Goal: Transaction & Acquisition: Download file/media

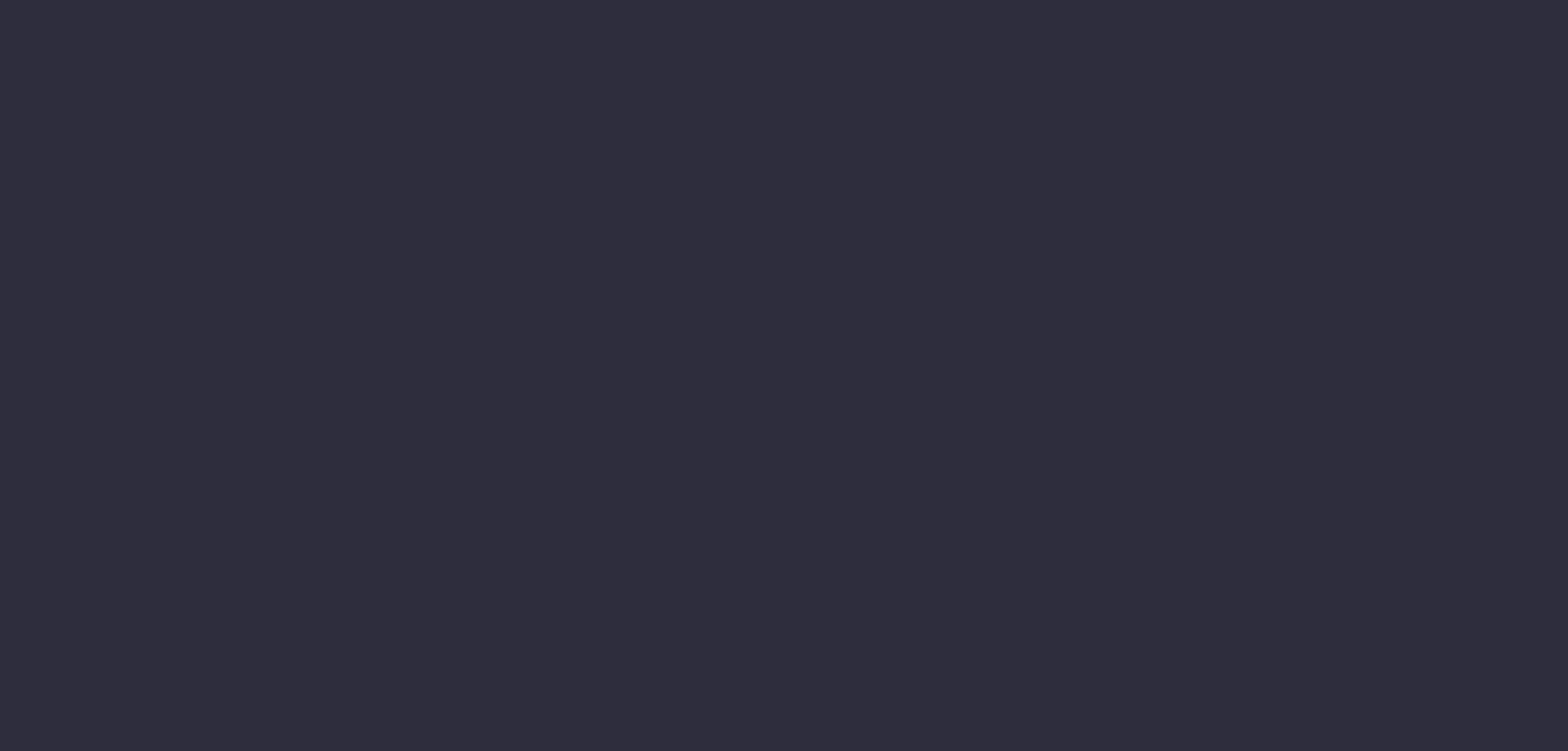
type input "[DATE] - [DATE]"
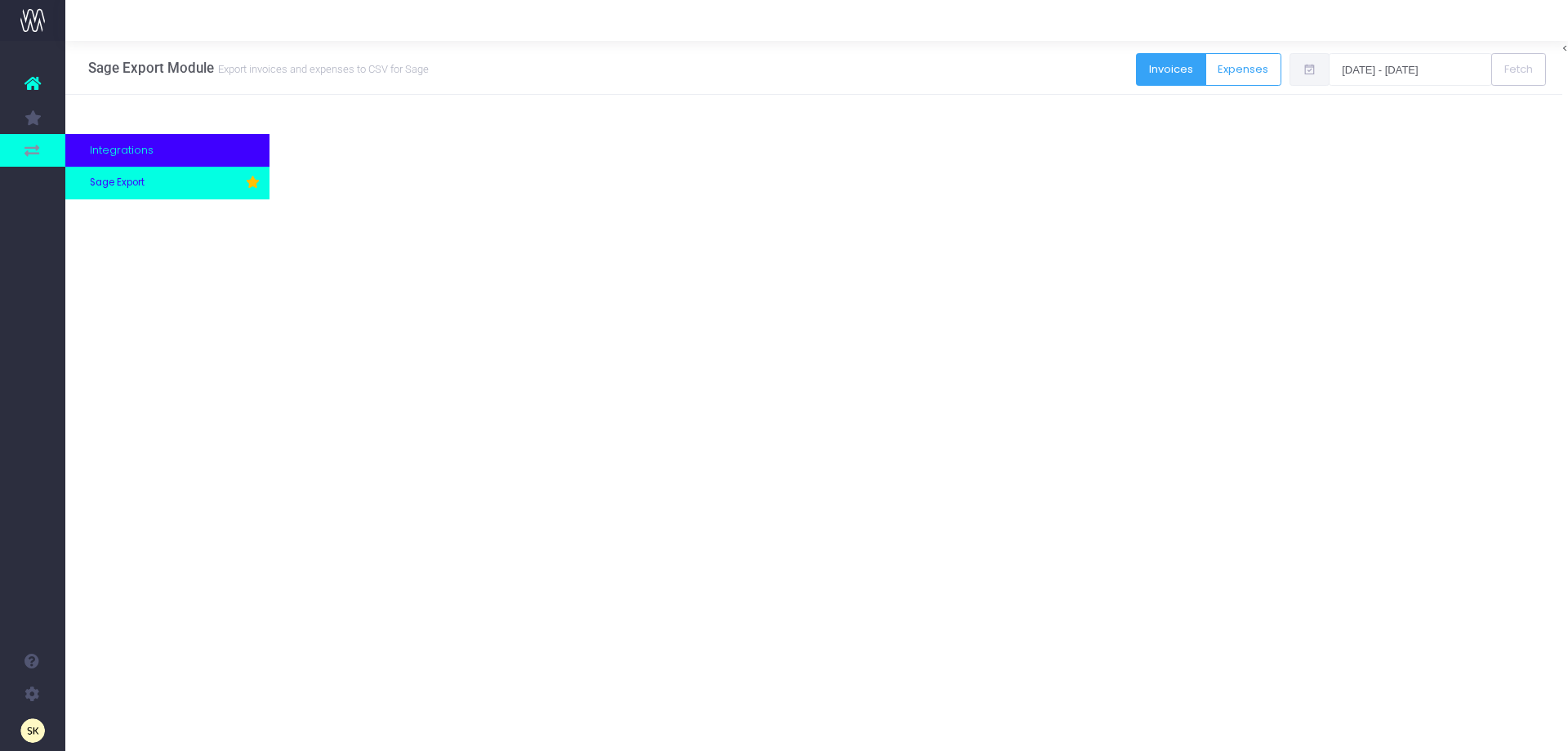
click at [133, 180] on span "Sage Export" at bounding box center [117, 183] width 55 height 15
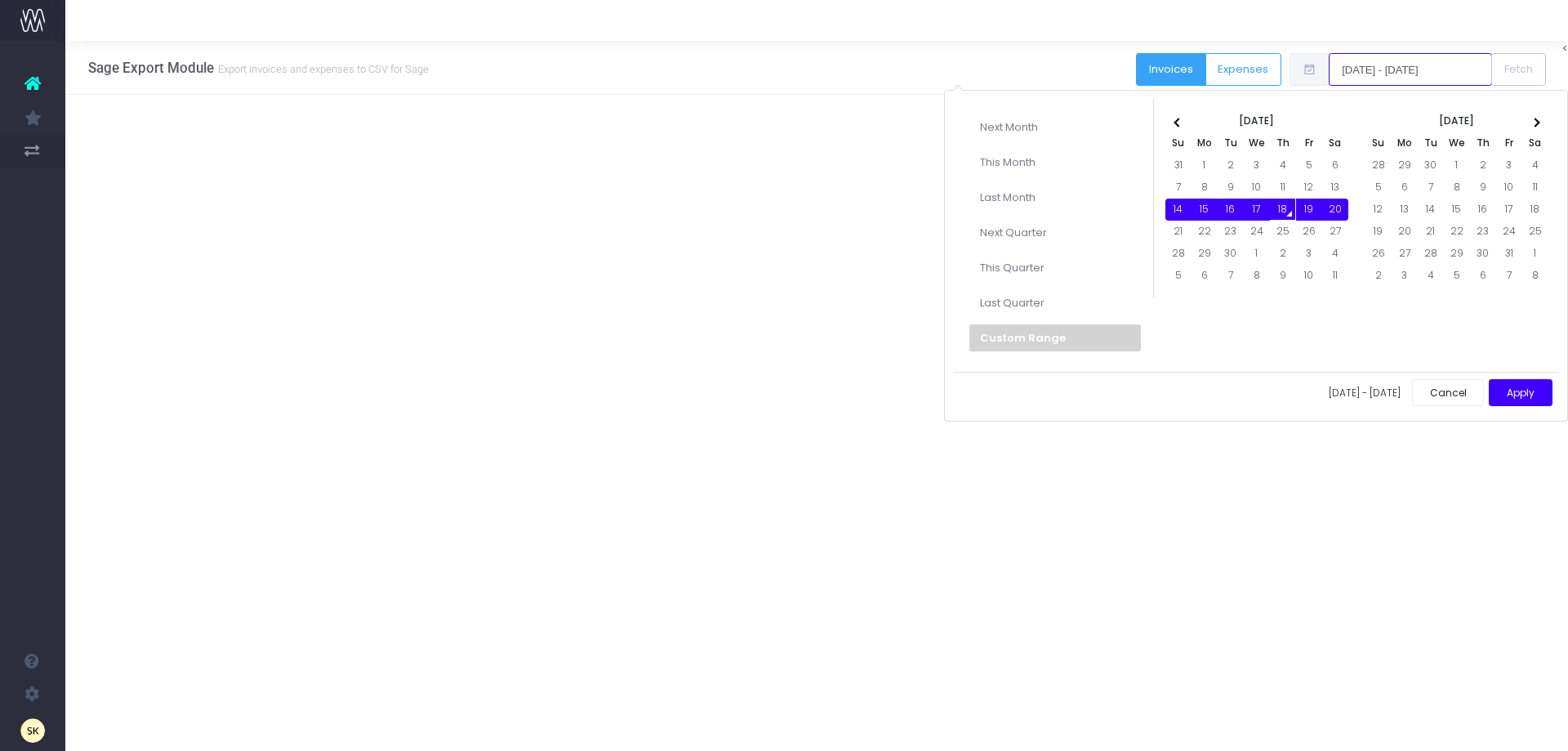
click at [1382, 67] on input "[DATE] - [DATE]" at bounding box center [1409, 69] width 163 height 32
click at [1510, 392] on button "Apply" at bounding box center [1520, 392] width 64 height 27
type input "[DATE] - [DATE]"
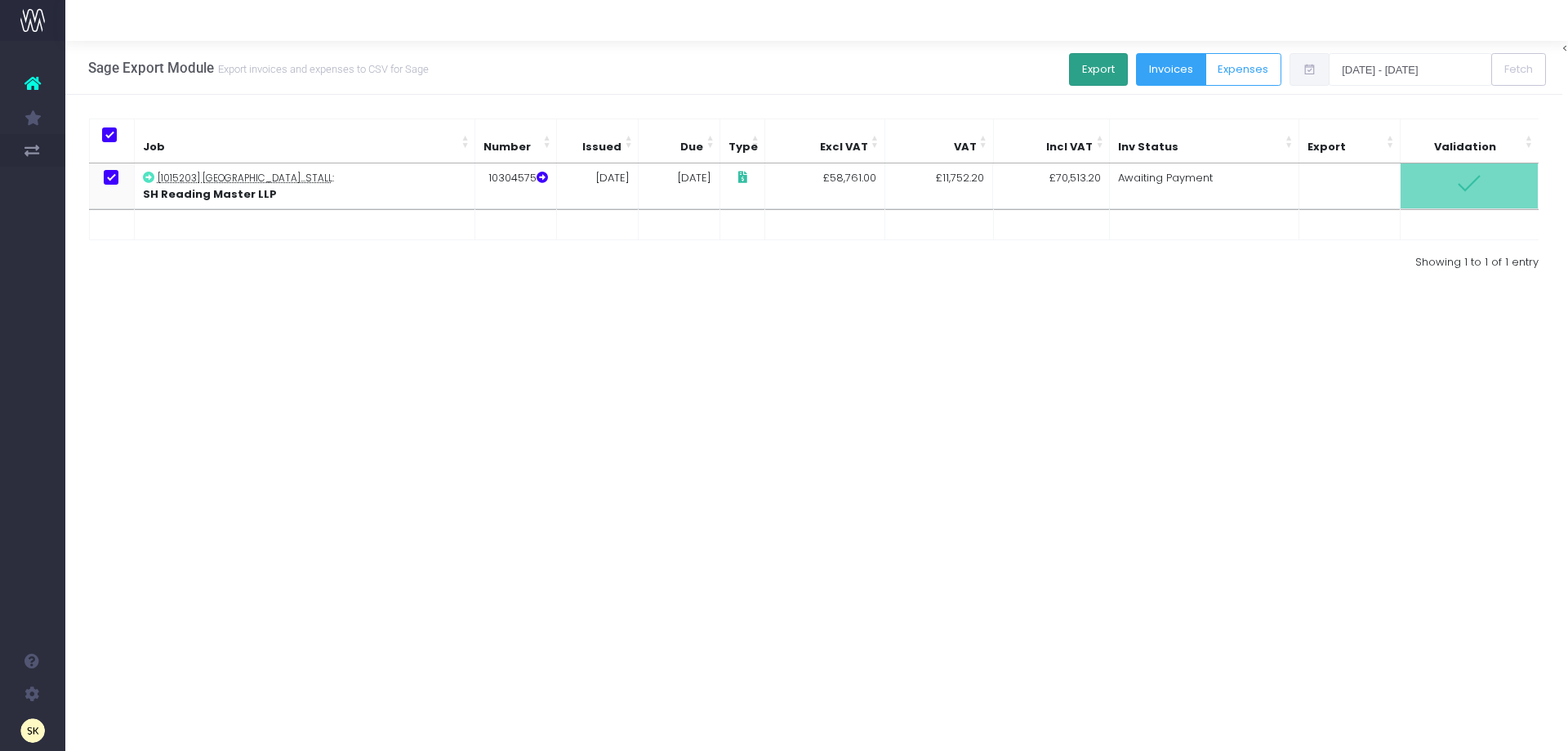
click at [1080, 71] on button "Export" at bounding box center [1098, 69] width 58 height 32
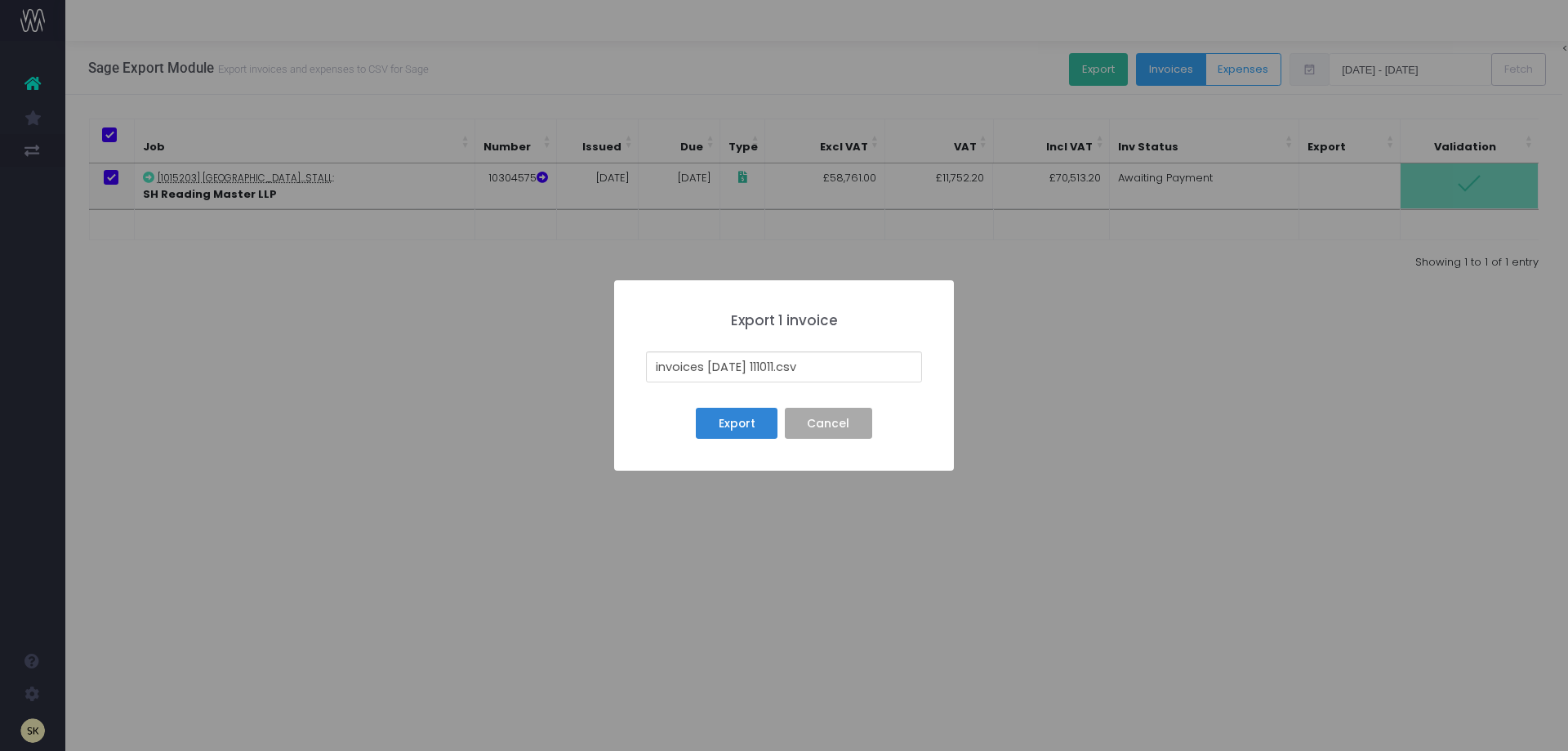
drag, startPoint x: 789, startPoint y: 364, endPoint x: 622, endPoint y: 362, distance: 167.0
click at [622, 362] on div "× Export 1 invoice invoices [DATE] 111011.csv Export No Cancel" at bounding box center [784, 376] width 340 height 190
click at [656, 370] on input "Station Hill phase 3 hoarding .csv" at bounding box center [784, 367] width 276 height 31
paste input "10304575"
type input "10304575 Station Hill phase 3 hoarding .csv"
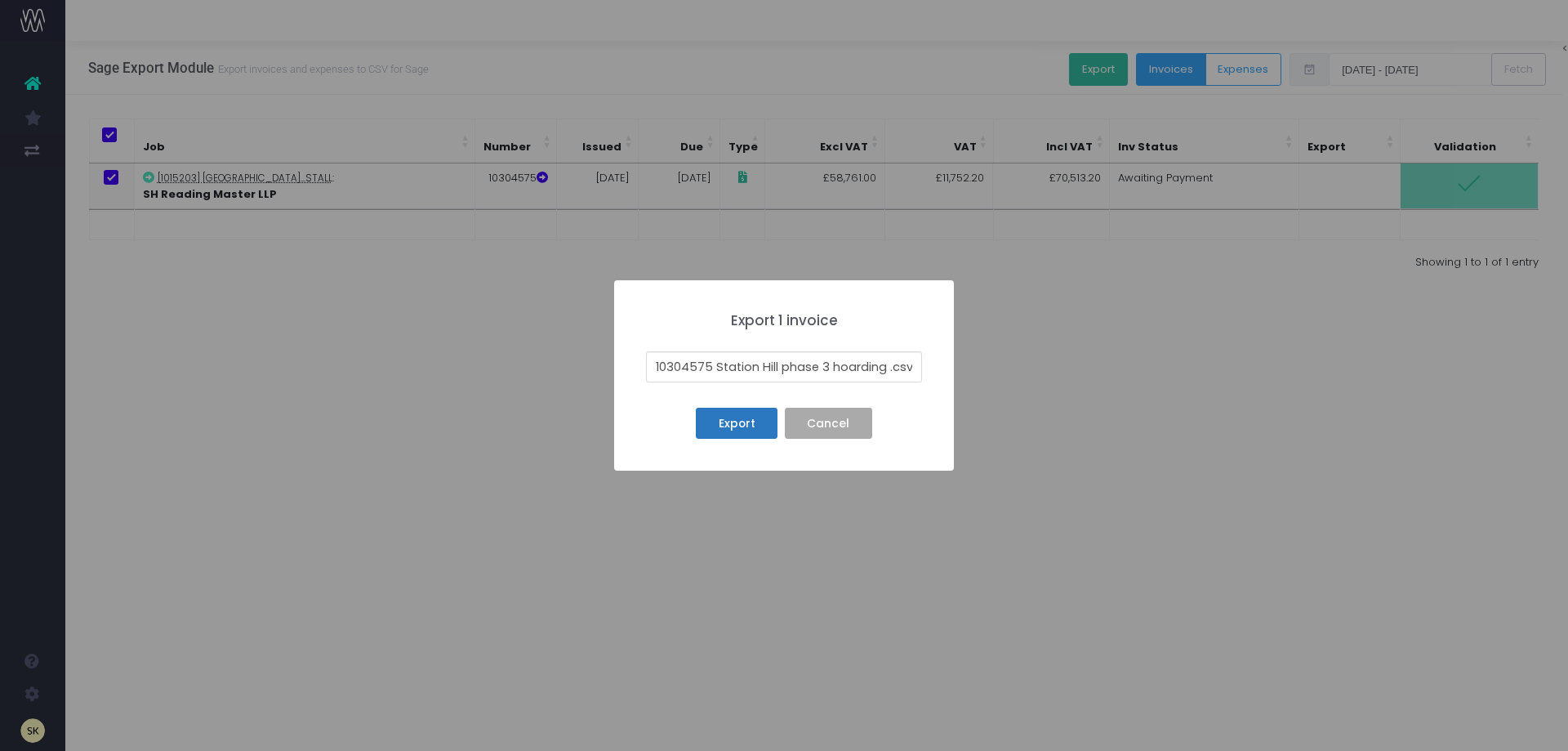
click at [754, 421] on button "Export" at bounding box center [737, 423] width 82 height 31
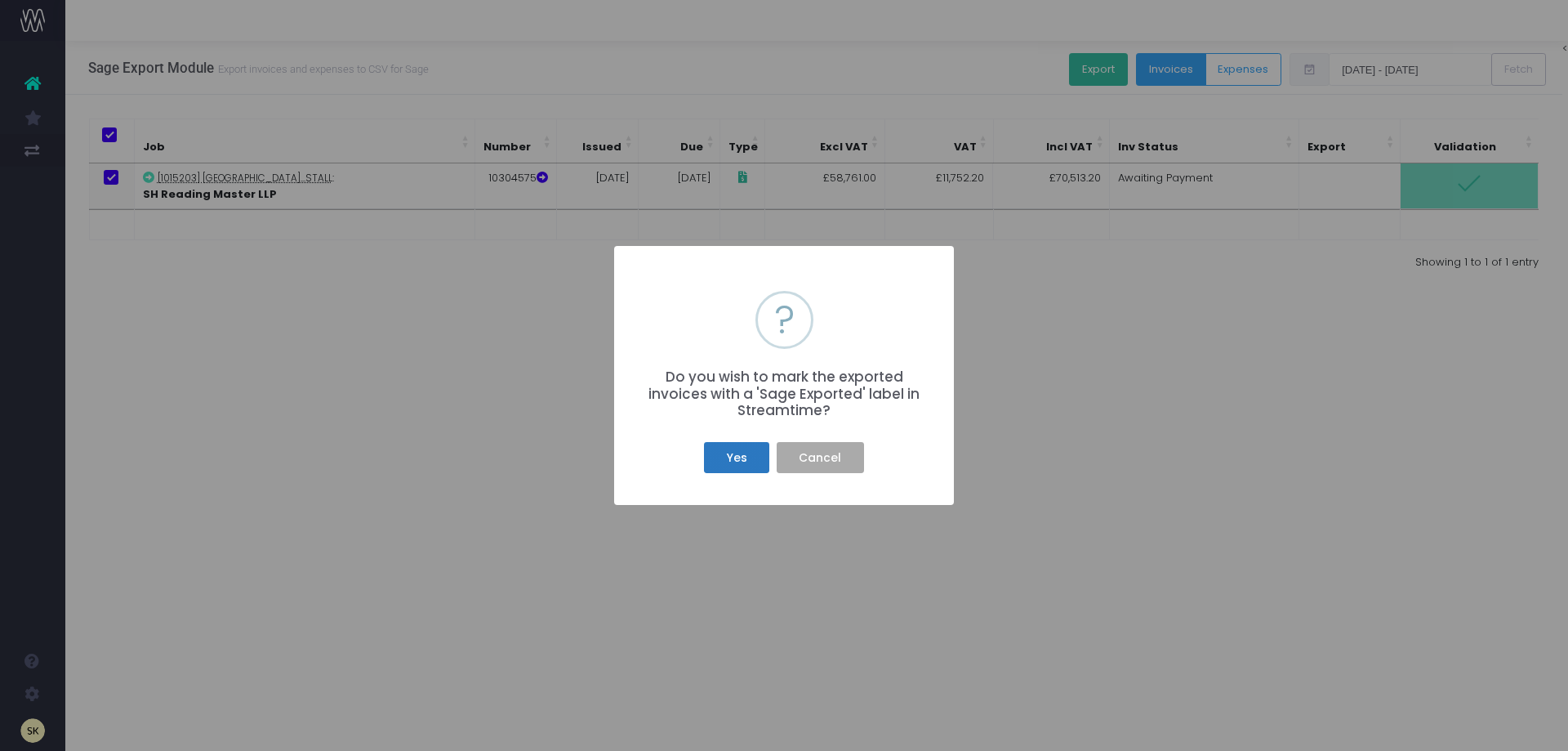
click at [740, 460] on button "Yes" at bounding box center [736, 457] width 65 height 31
